Goal: Task Accomplishment & Management: Complete application form

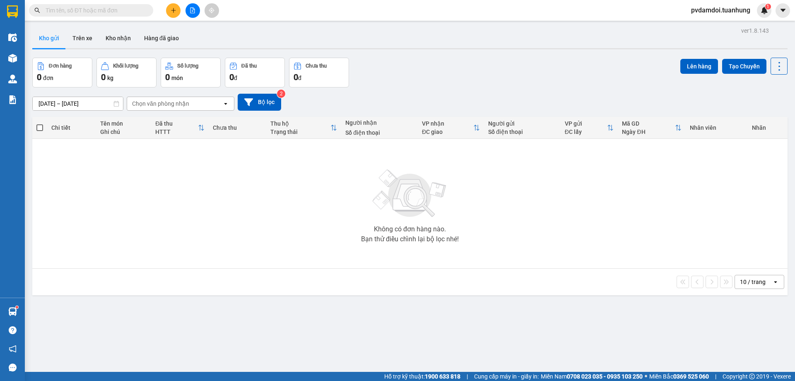
click at [172, 8] on button at bounding box center [173, 10] width 14 height 14
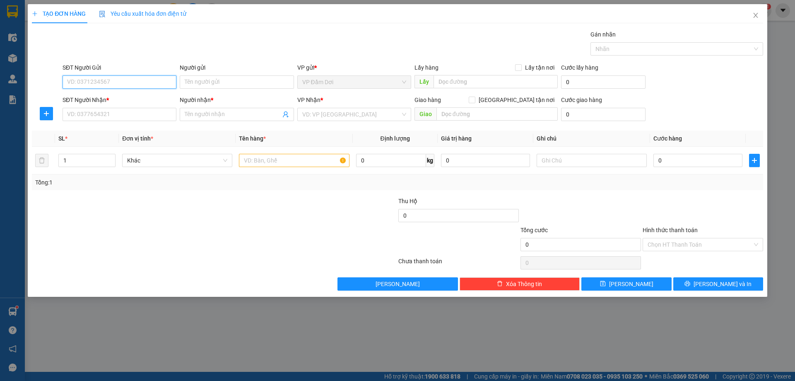
drag, startPoint x: 134, startPoint y: 80, endPoint x: 141, endPoint y: 70, distance: 11.6
click at [135, 80] on input "SĐT Người Gửi" at bounding box center [120, 81] width 114 height 13
type input "0919345896"
click at [109, 101] on div "0919345896 - NK BS HIỆP" at bounding box center [120, 98] width 104 height 9
type input "NK BS HIỆP"
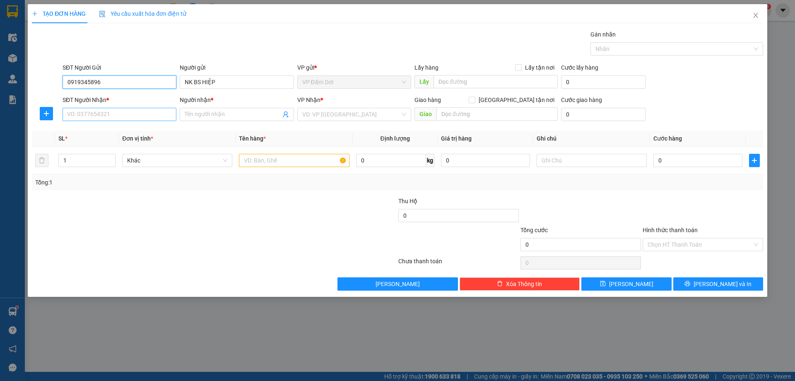
type input "0919345896"
click at [116, 115] on input "SĐT Người Nhận *" at bounding box center [120, 114] width 114 height 13
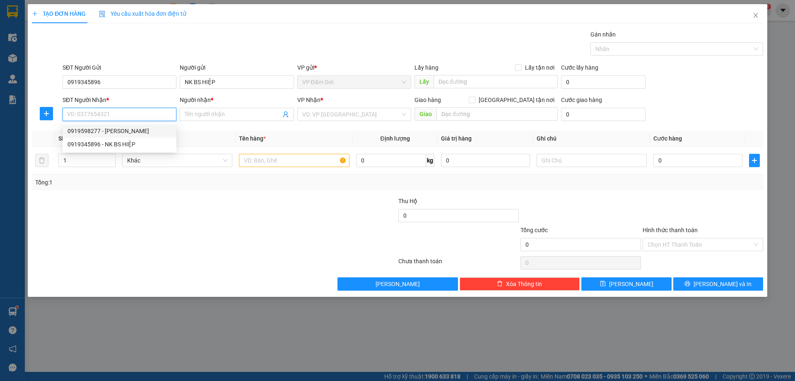
click at [126, 133] on div "0919598277 - [PERSON_NAME]" at bounding box center [120, 130] width 104 height 9
type input "0919598277"
type input "[PERSON_NAME]"
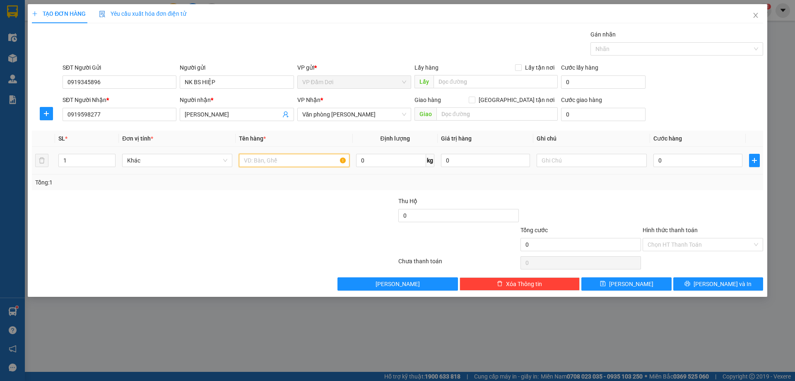
click at [307, 159] on input "text" at bounding box center [294, 160] width 110 height 13
type input "1 CỤC"
click at [683, 152] on div "0" at bounding box center [698, 160] width 89 height 17
click at [682, 160] on input "0" at bounding box center [698, 160] width 89 height 13
type input "003"
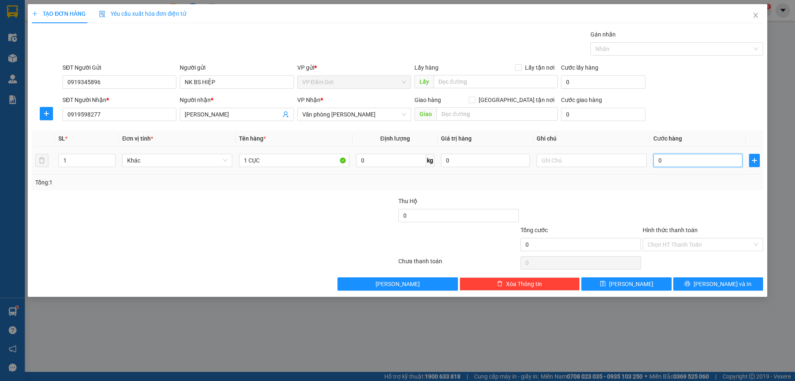
type input "3"
type input "0.030"
type input "30"
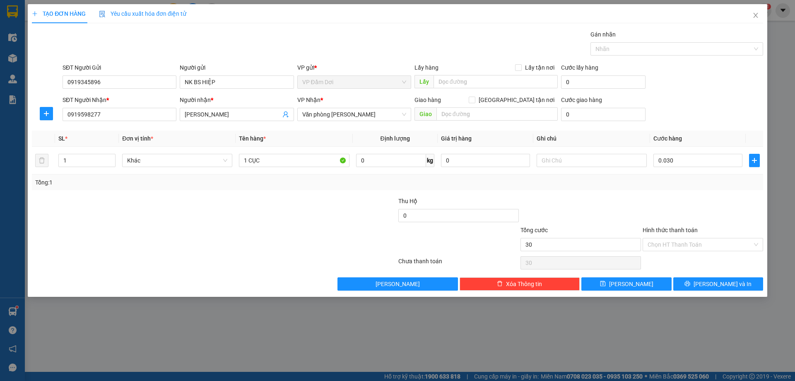
click at [703, 217] on div at bounding box center [703, 210] width 122 height 29
type input "30.000"
drag, startPoint x: 702, startPoint y: 239, endPoint x: 702, endPoint y: 249, distance: 10.4
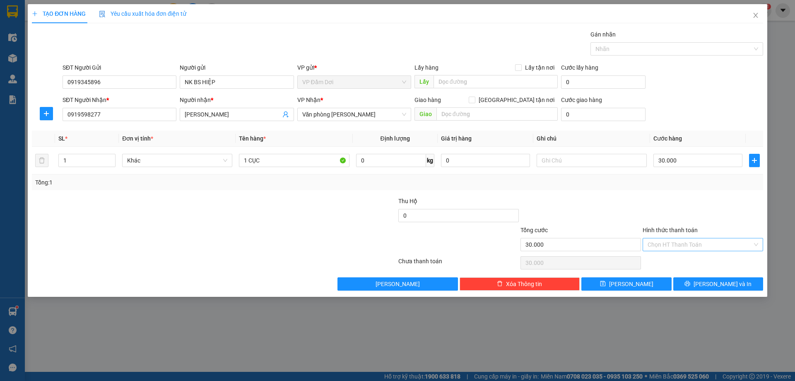
click at [702, 244] on input "Hình thức thanh toán" at bounding box center [700, 244] width 105 height 12
click at [710, 341] on div "TẠO ĐƠN HÀNG Yêu cầu xuất hóa đơn điện tử Transit Pickup Surcharge Ids Transit …" at bounding box center [397, 190] width 795 height 381
click at [698, 283] on button "[PERSON_NAME] và In" at bounding box center [719, 283] width 90 height 13
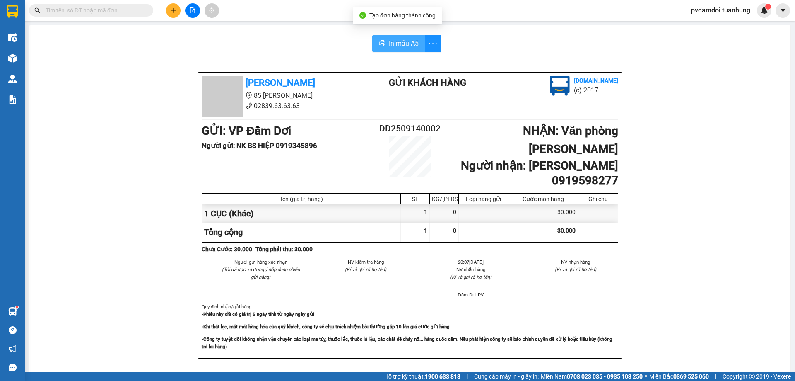
drag, startPoint x: 401, startPoint y: 36, endPoint x: 422, endPoint y: 58, distance: 29.9
click at [403, 36] on button "In mẫu A5" at bounding box center [398, 43] width 53 height 17
